Goal: Information Seeking & Learning: Learn about a topic

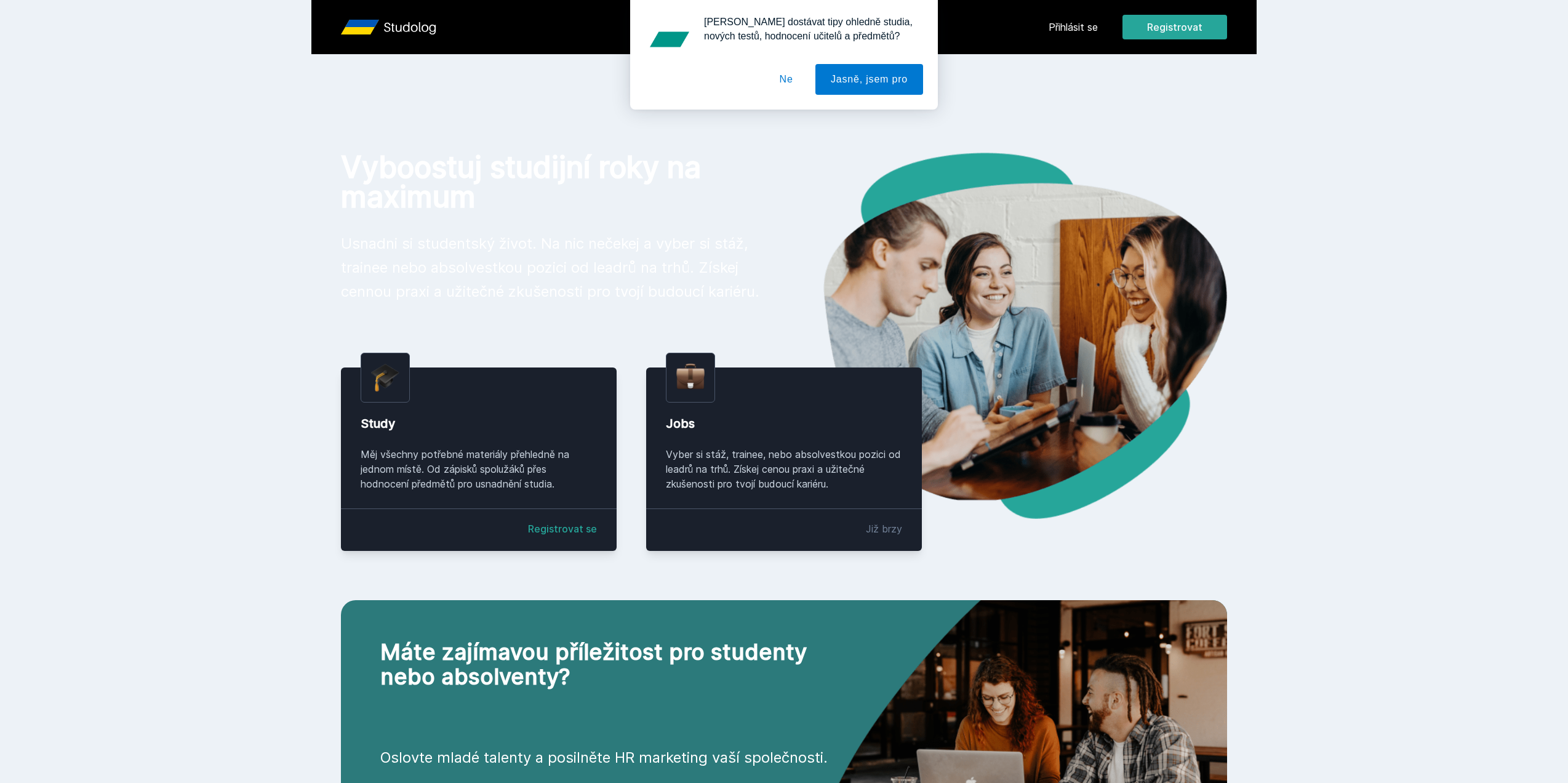
click at [1101, 26] on div "[PERSON_NAME] dostávat tipy ohledně studia, nových testů, hodnocení učitelů a p…" at bounding box center [784, 55] width 1568 height 110
click at [1093, 26] on div "[PERSON_NAME] dostávat tipy ohledně studia, nových testů, hodnocení učitelů a p…" at bounding box center [784, 55] width 1568 height 110
click at [781, 72] on button "Ne" at bounding box center [786, 79] width 44 height 31
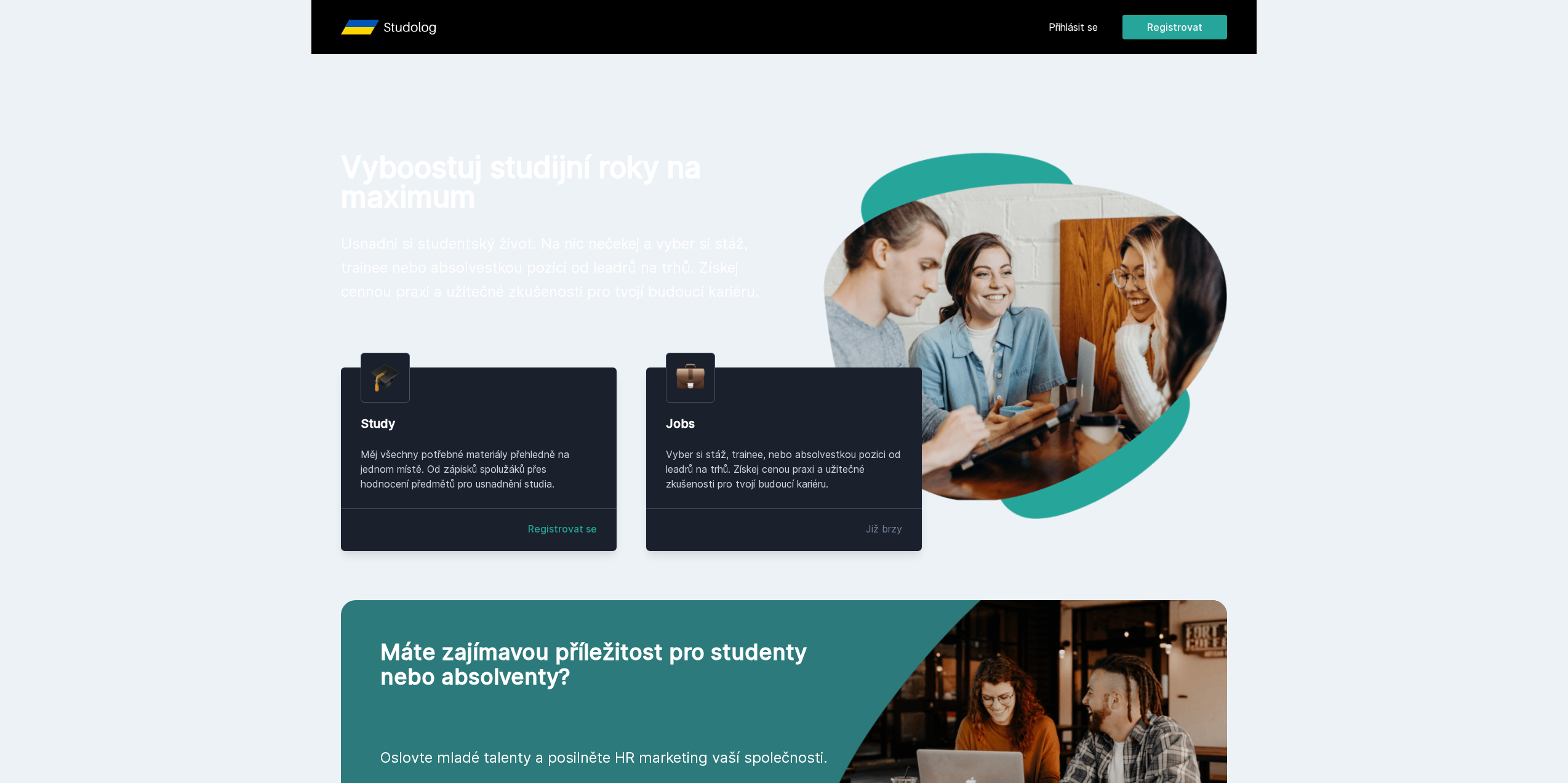
click at [1081, 24] on link "Přihlásit se" at bounding box center [1073, 27] width 50 height 15
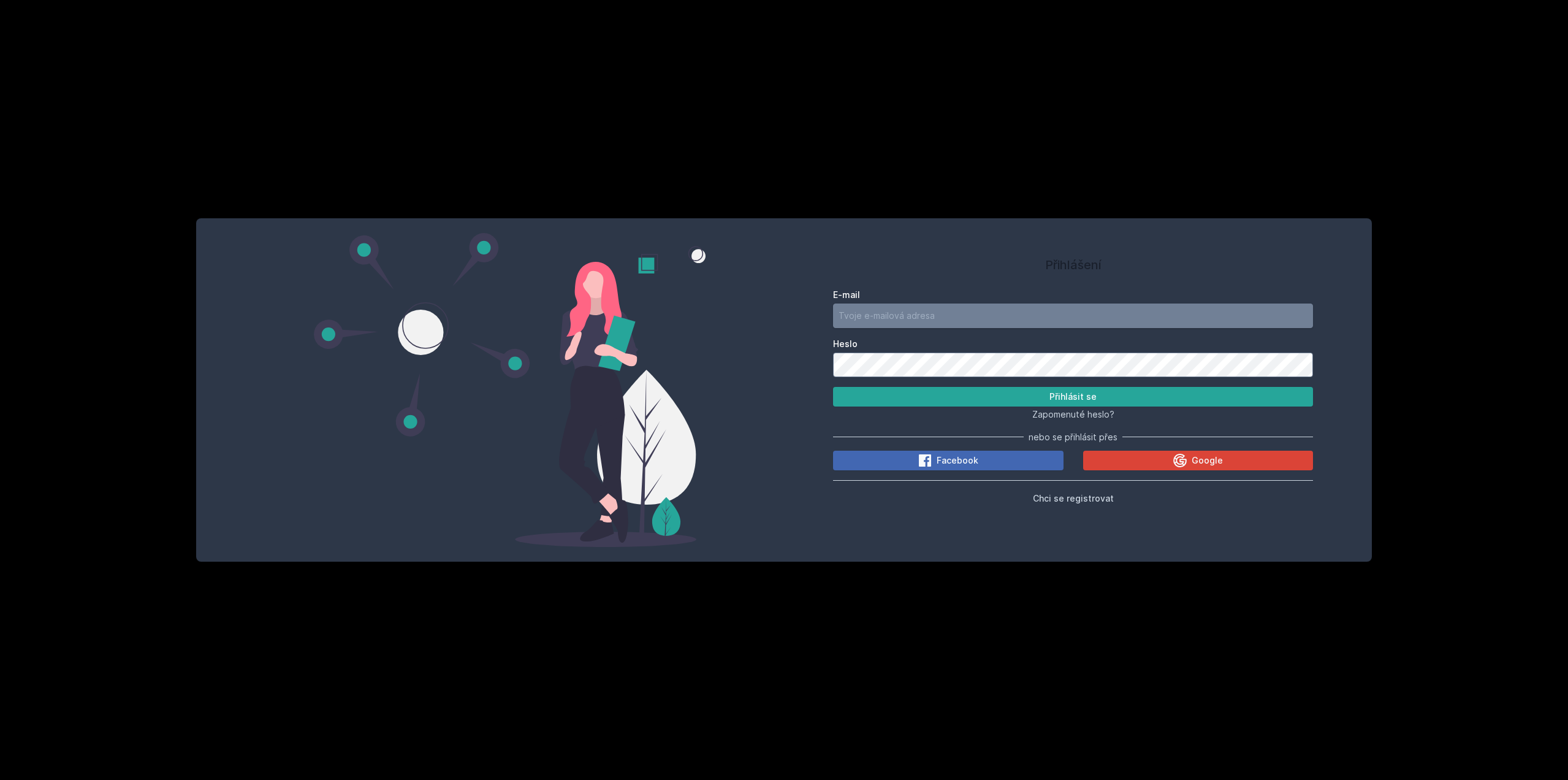
click at [894, 321] on input "E-mail" at bounding box center [1073, 316] width 480 height 24
click at [1150, 452] on button "Google" at bounding box center [1198, 460] width 230 height 20
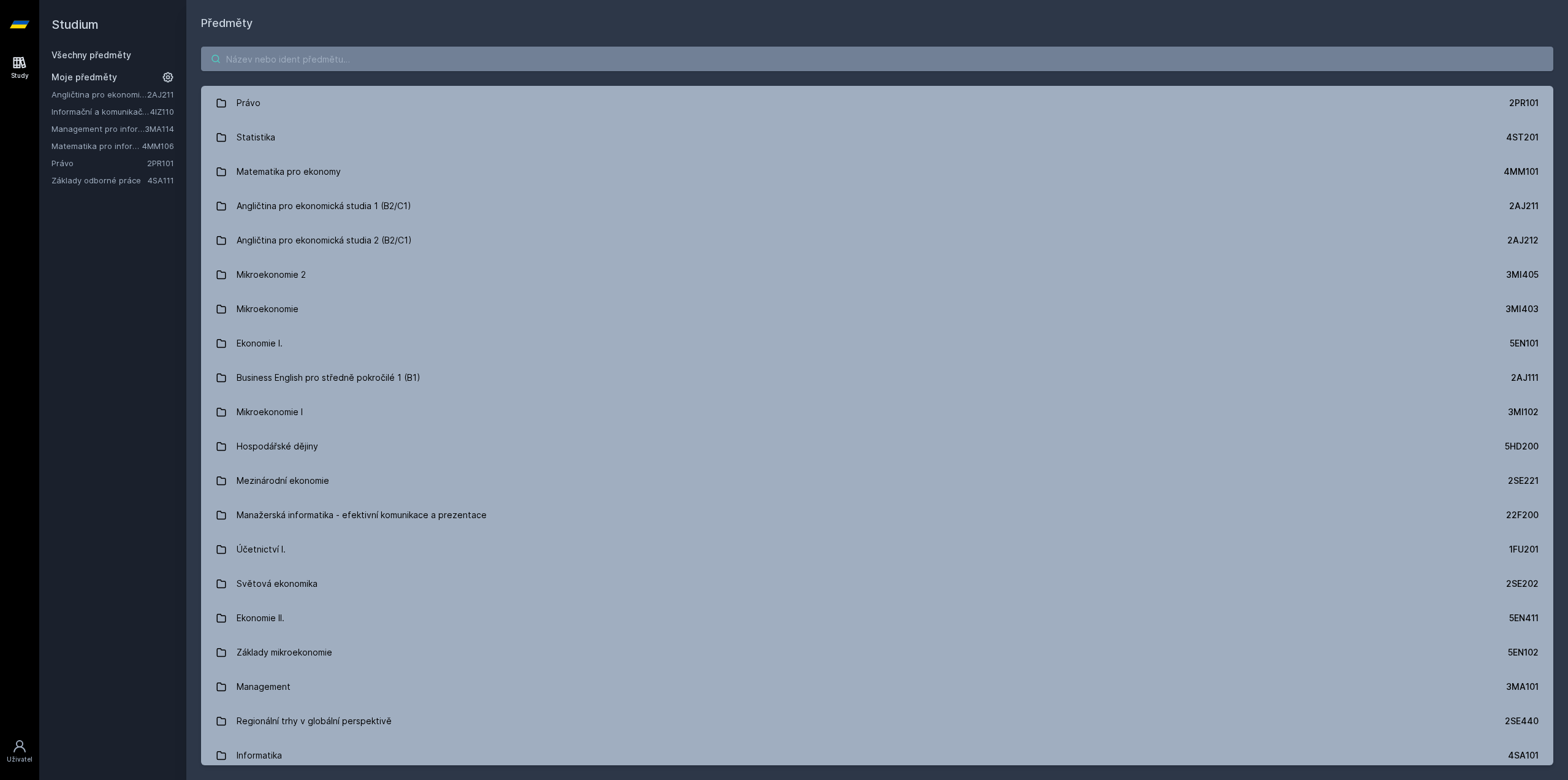
click at [322, 59] on input "search" at bounding box center [878, 59] width 1352 height 24
click at [72, 55] on link "Všechny předměty" at bounding box center [91, 55] width 80 height 10
click at [91, 41] on h2 "Studium" at bounding box center [112, 24] width 122 height 49
click at [91, 45] on h2 "Studium" at bounding box center [112, 24] width 122 height 49
click at [92, 49] on h2 "Studium" at bounding box center [112, 24] width 122 height 49
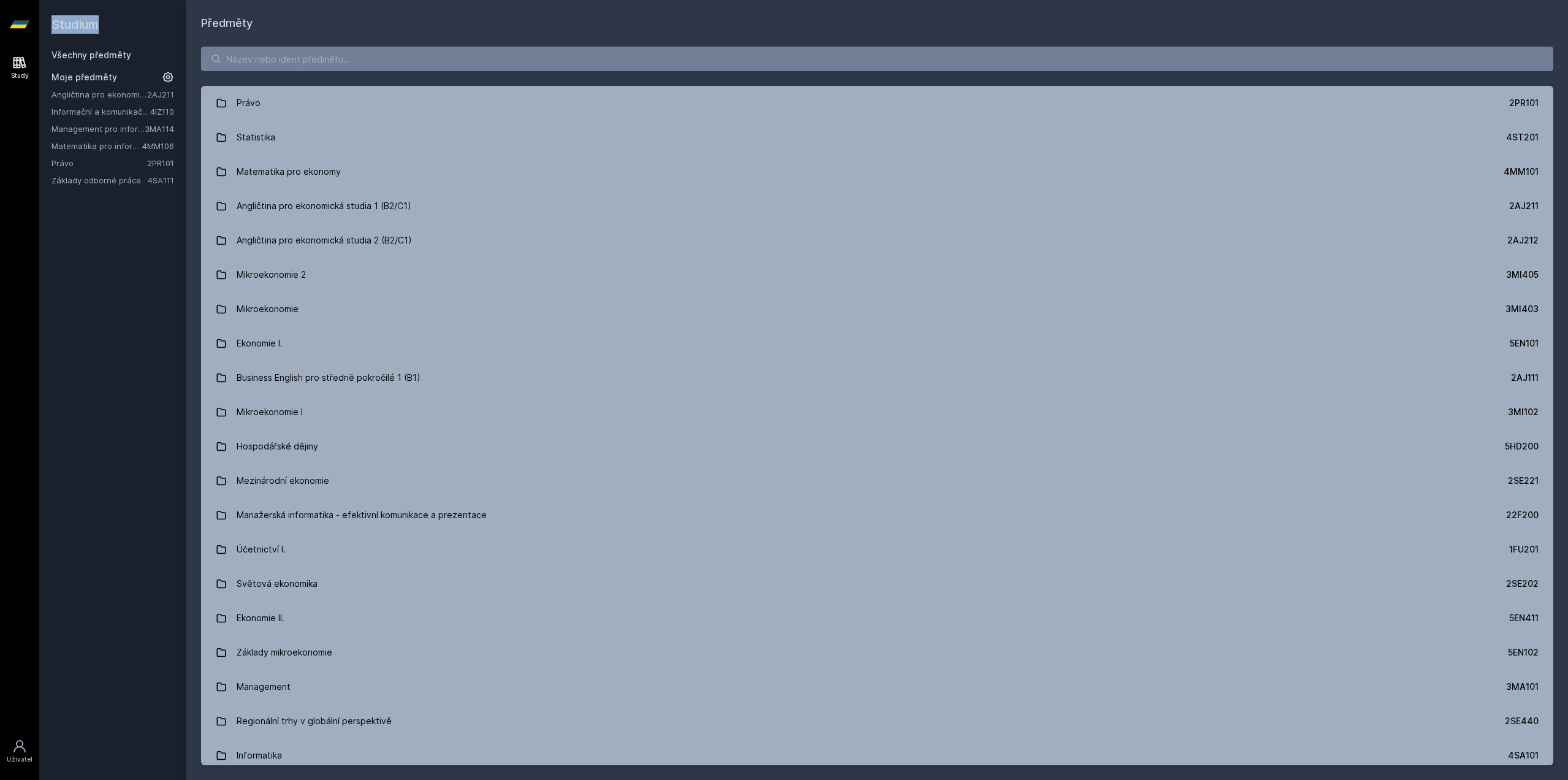
click at [92, 49] on h2 "Studium" at bounding box center [112, 24] width 122 height 49
click at [93, 51] on link "Všechny předměty" at bounding box center [91, 55] width 80 height 10
click at [173, 43] on h2 "Studium" at bounding box center [112, 24] width 122 height 49
click at [253, 66] on input "search" at bounding box center [878, 59] width 1352 height 24
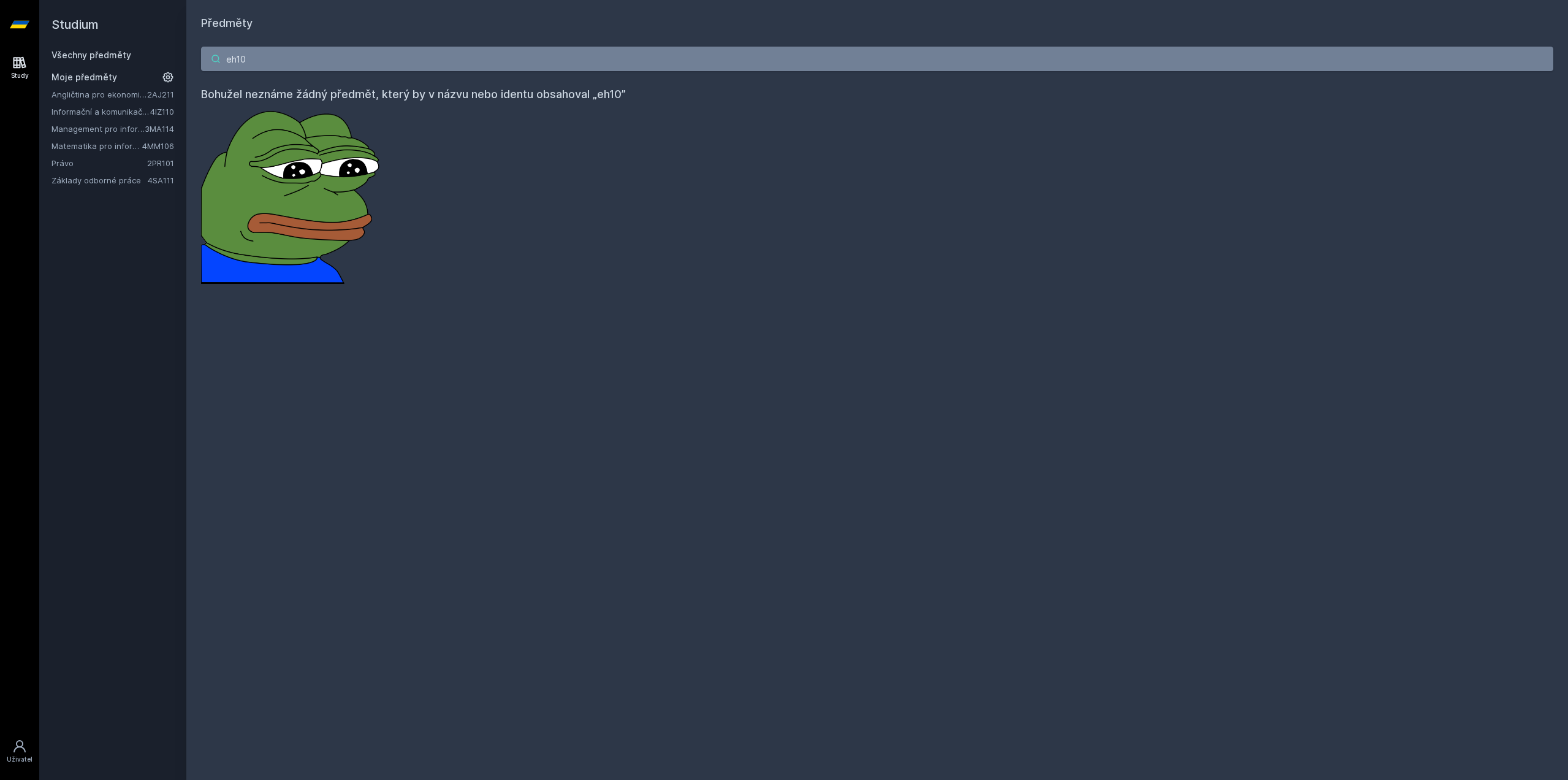
type input "eh10e"
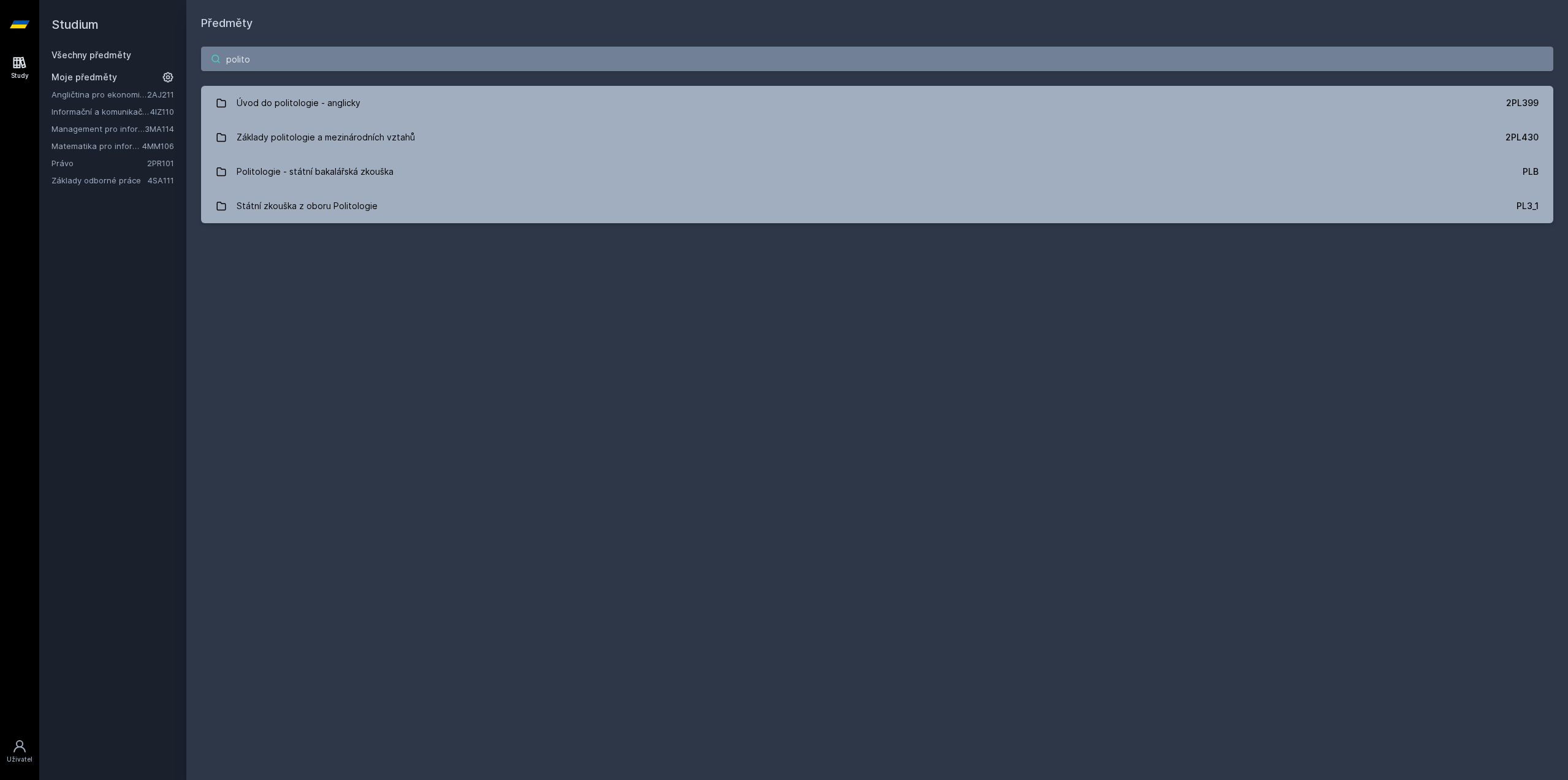
type input "politol"
